Goal: Task Accomplishment & Management: Use online tool/utility

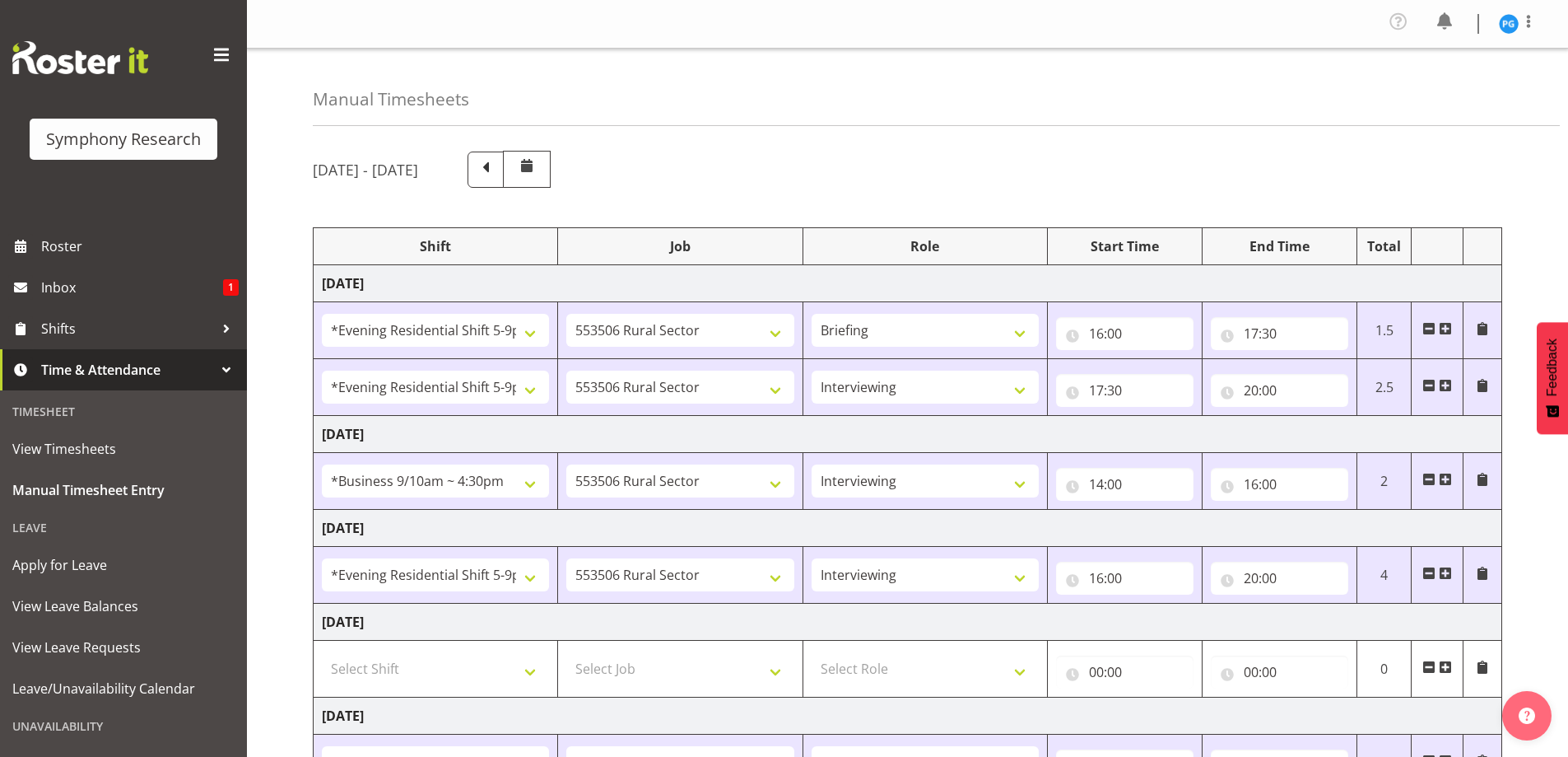
select select "48116"
select select "10587"
select select "48116"
select select "10587"
select select "47"
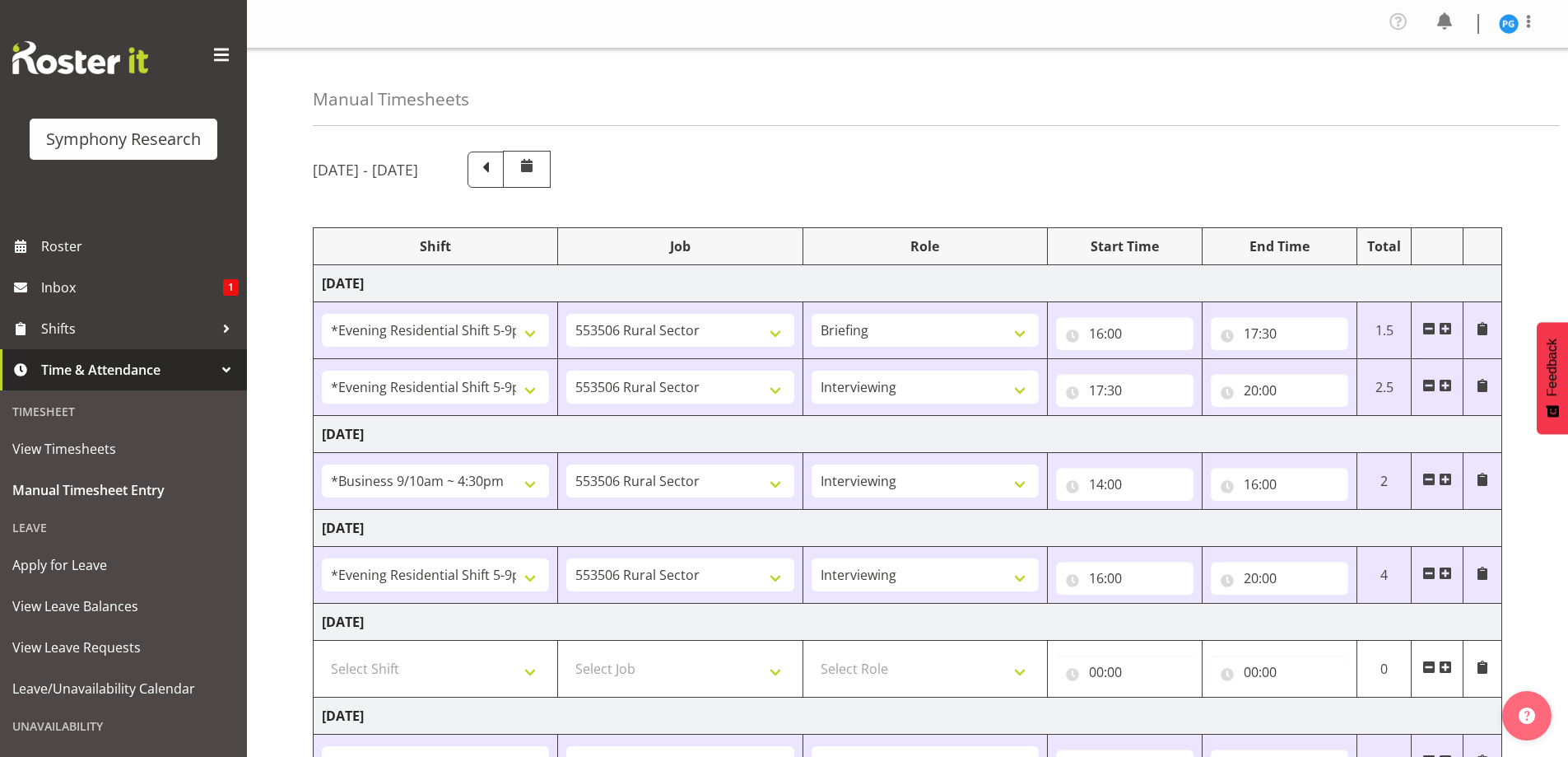
select select "26078"
select select "10587"
select select "47"
select select "48116"
select select "10587"
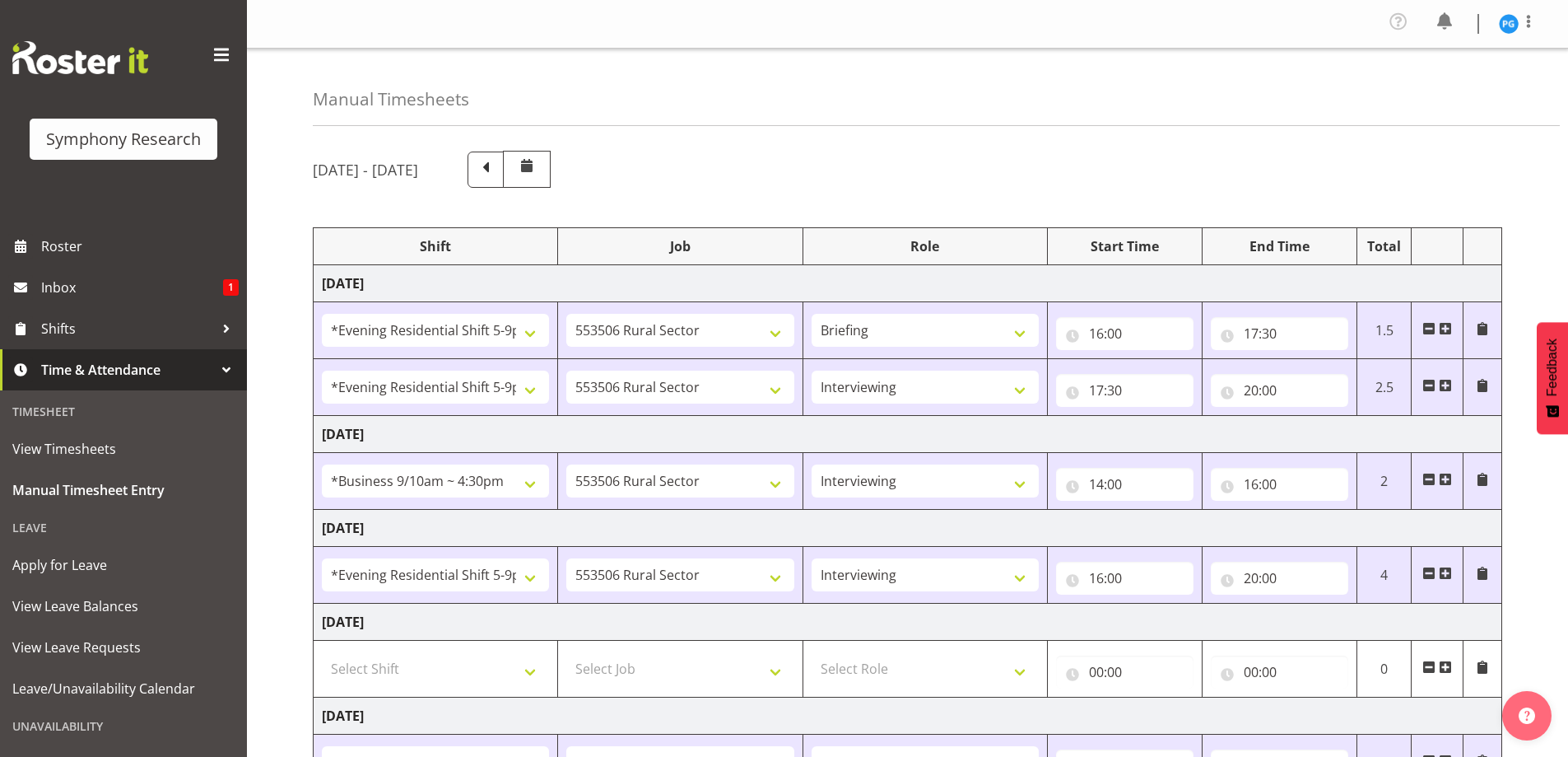
select select "47"
select select "26078"
select select "10587"
select select "47"
select select "48116"
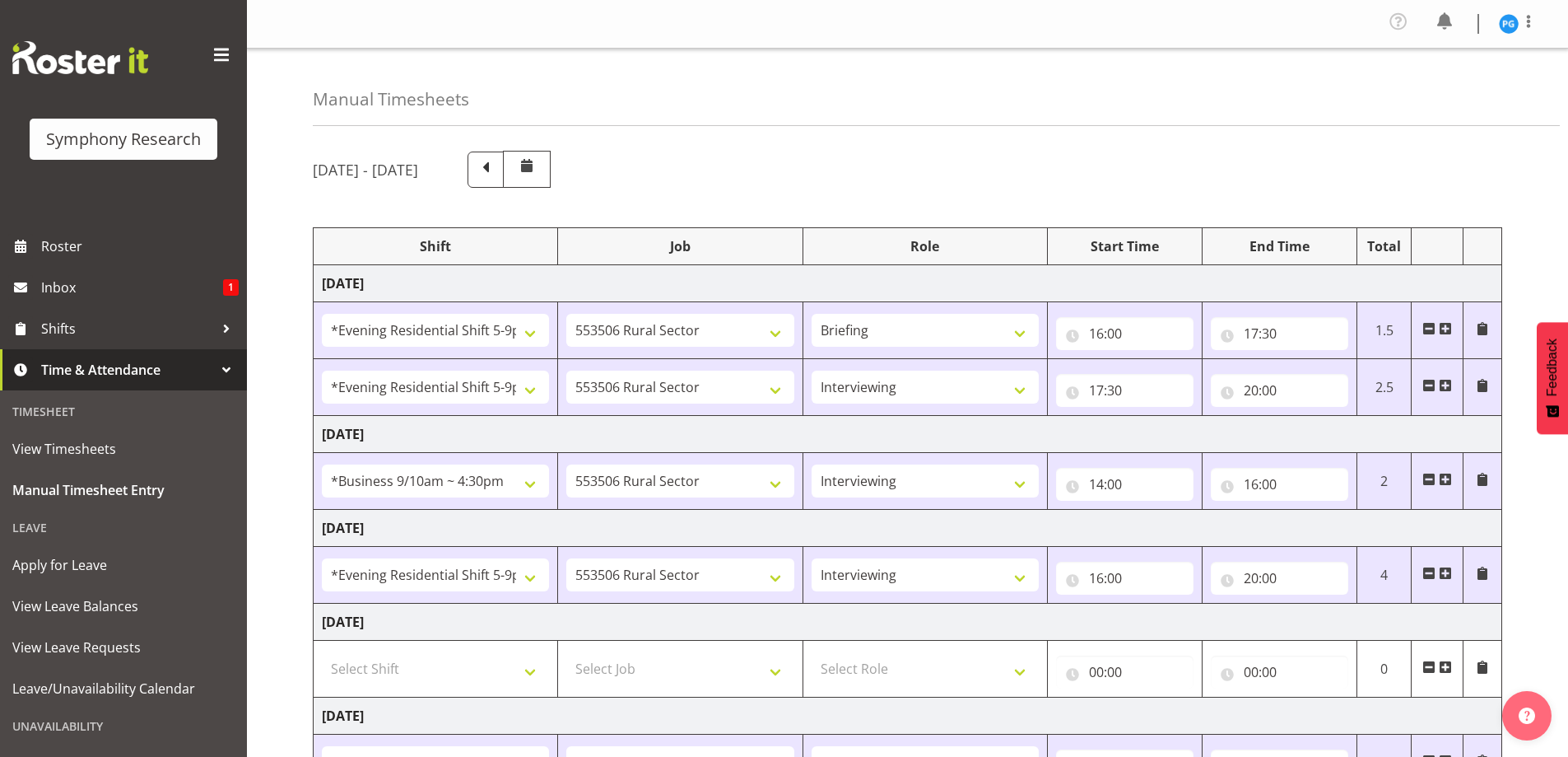
select select "10587"
select select "47"
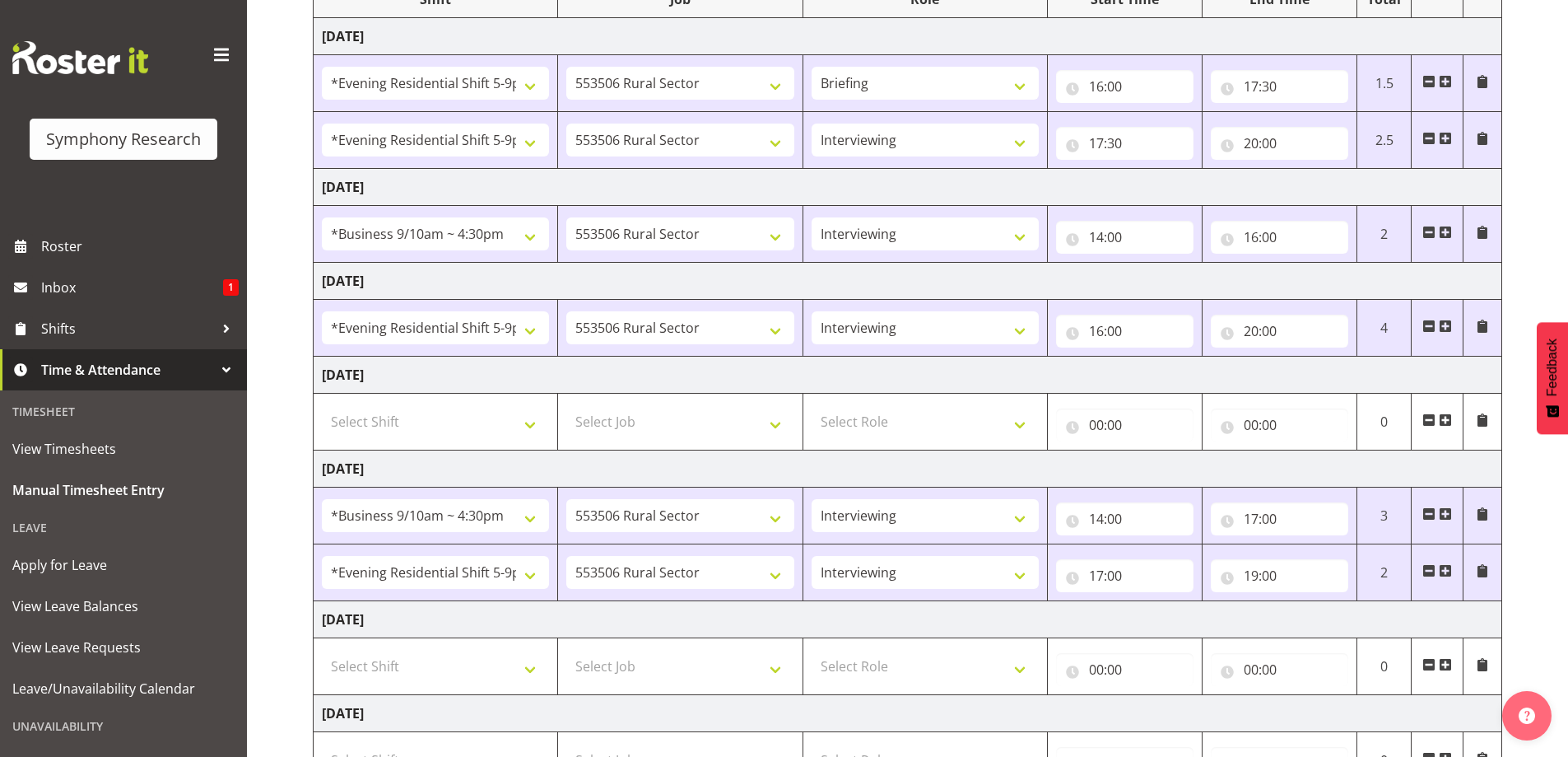
scroll to position [329, 0]
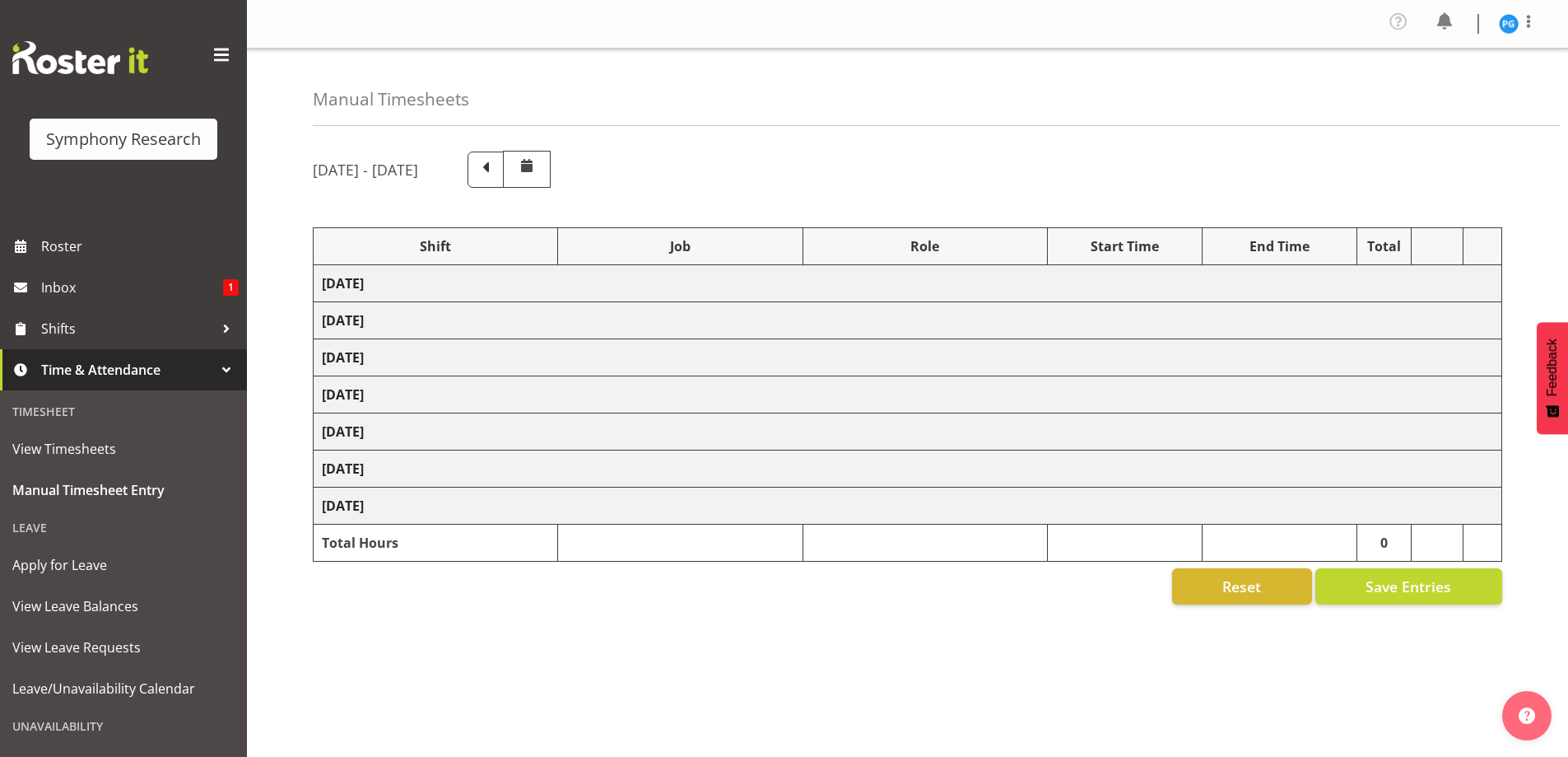
select select "48116"
select select "10587"
select select "48116"
select select "10587"
select select "47"
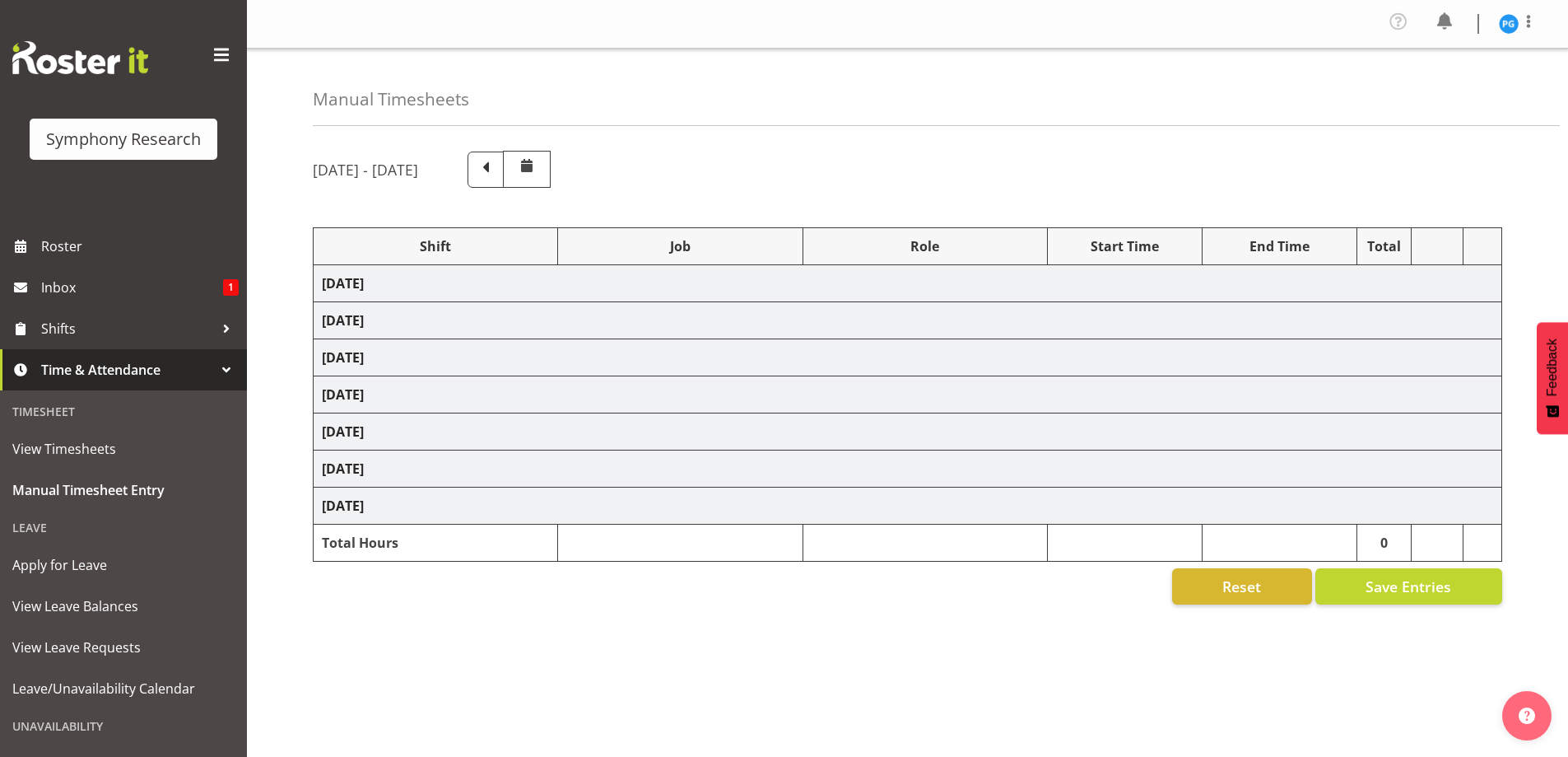
select select "26078"
select select "10587"
select select "47"
select select "48116"
select select "10587"
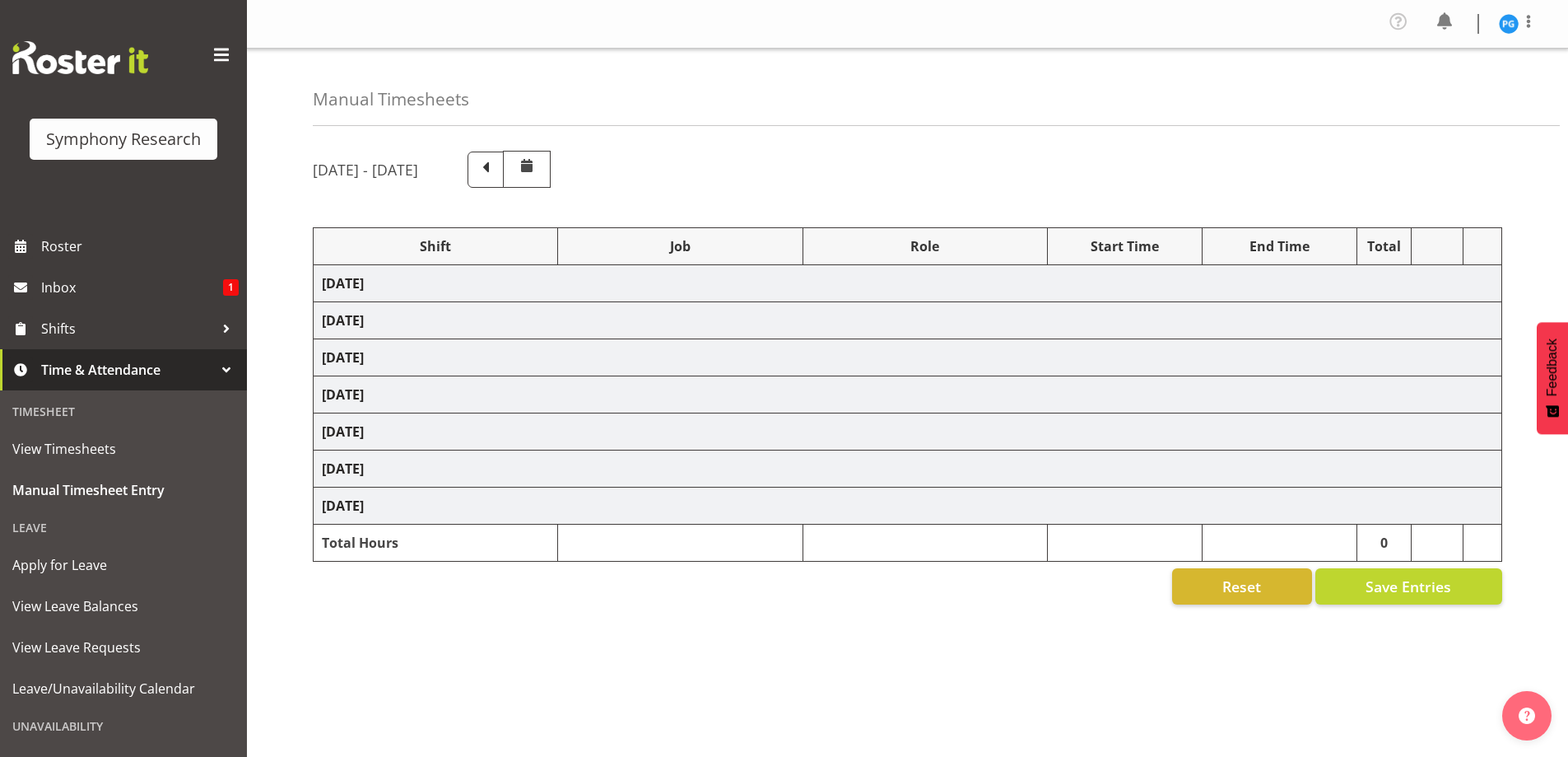
select select "47"
select select "26078"
select select "10587"
select select "47"
select select "48116"
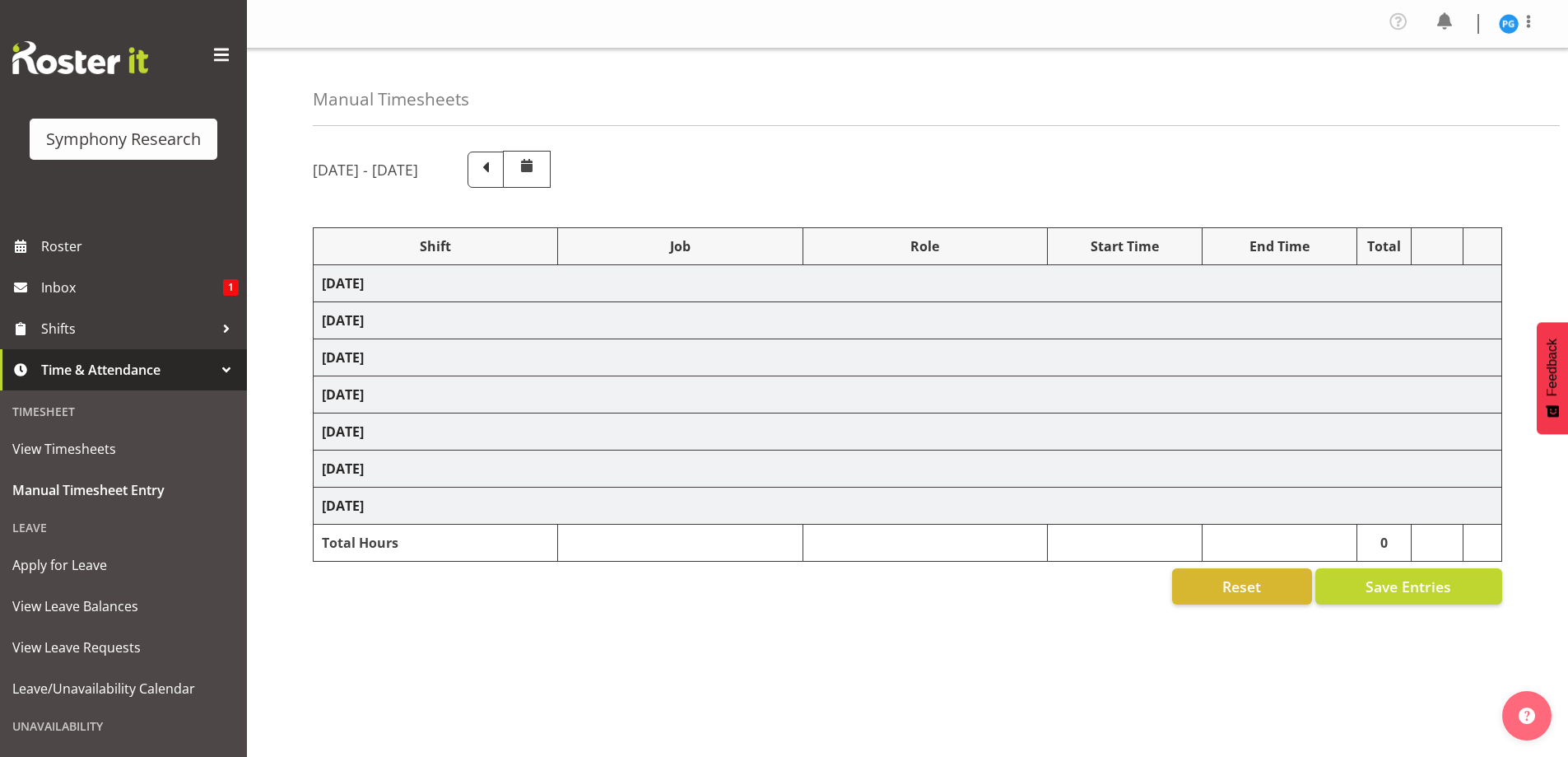
select select "10587"
select select "47"
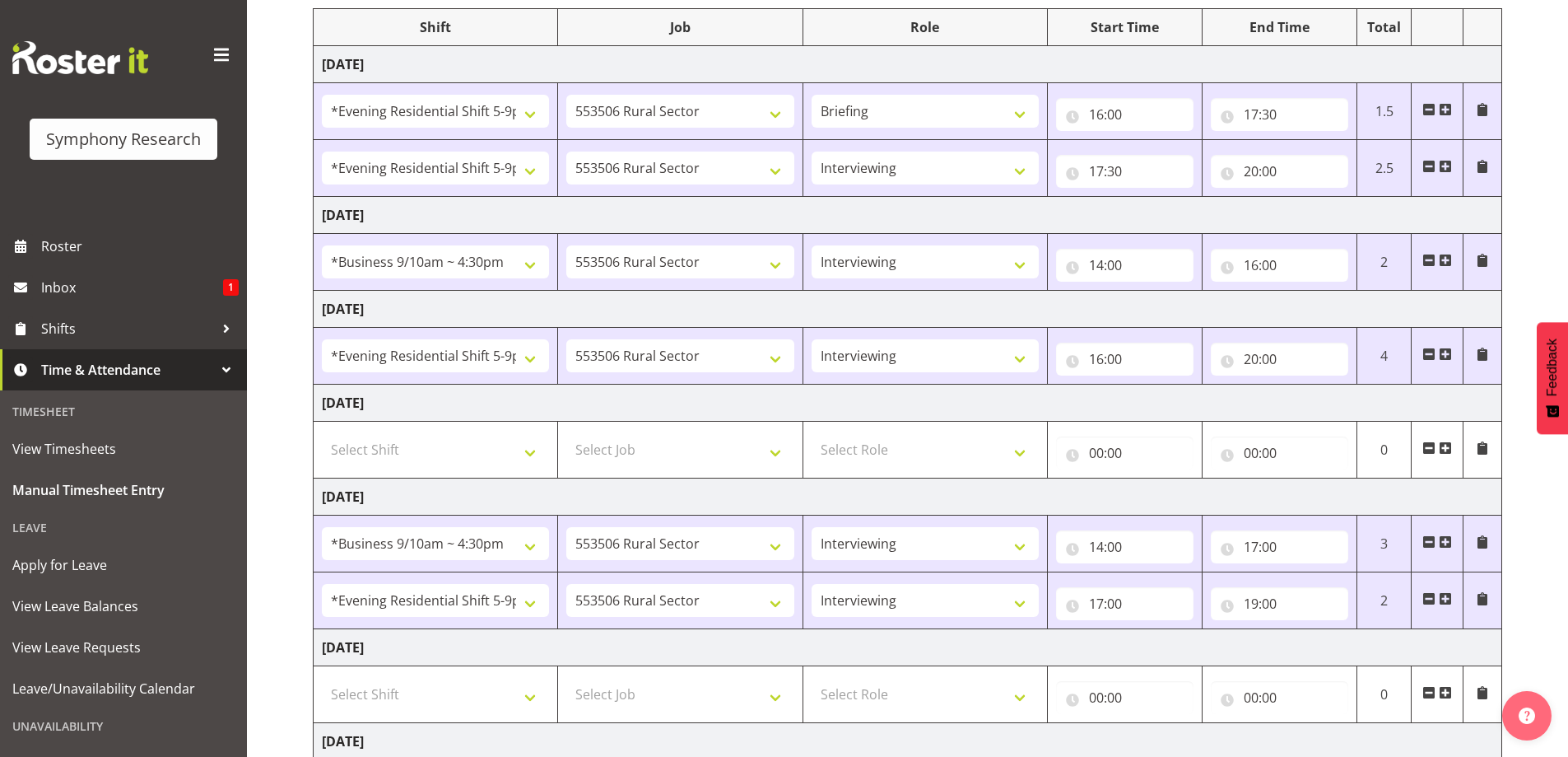
scroll to position [384, 0]
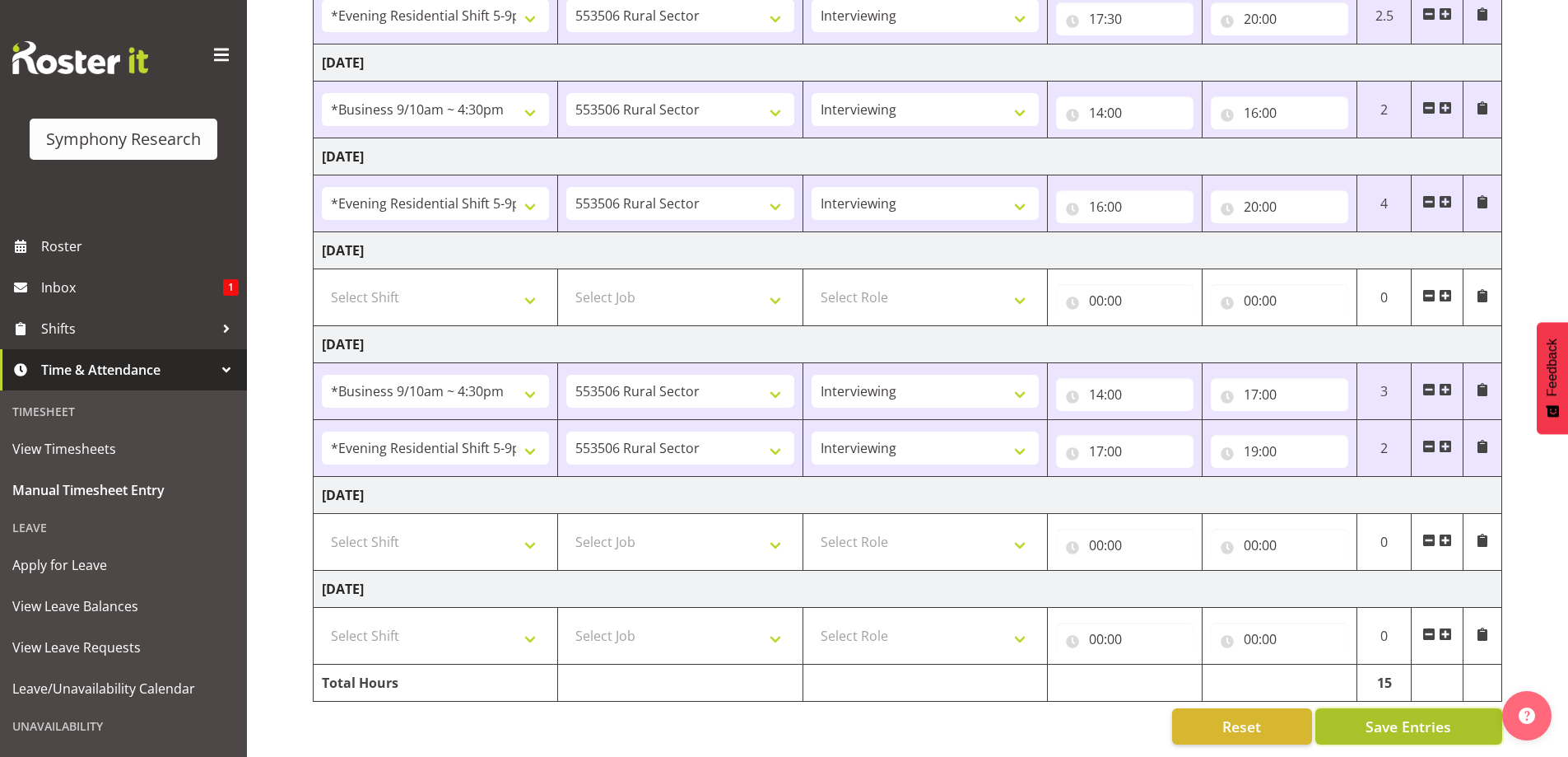
click at [1415, 716] on span "Save Entries" at bounding box center [1408, 726] width 86 height 21
